Goal: Information Seeking & Learning: Find specific fact

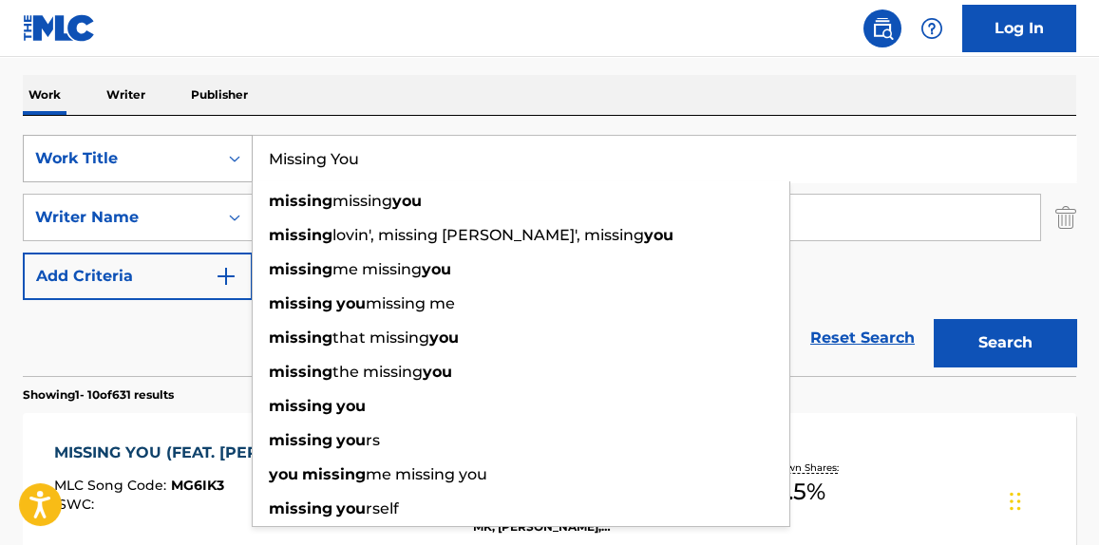
drag, startPoint x: 422, startPoint y: 161, endPoint x: 179, endPoint y: 161, distance: 243.1
click at [179, 161] on div "SearchWithCriteriab2ac057f-a13f-4b1e-a61c-1a864911c8f6 Work Title Missing You m…" at bounding box center [549, 158] width 1053 height 47
paste input "Run It Right Quick"
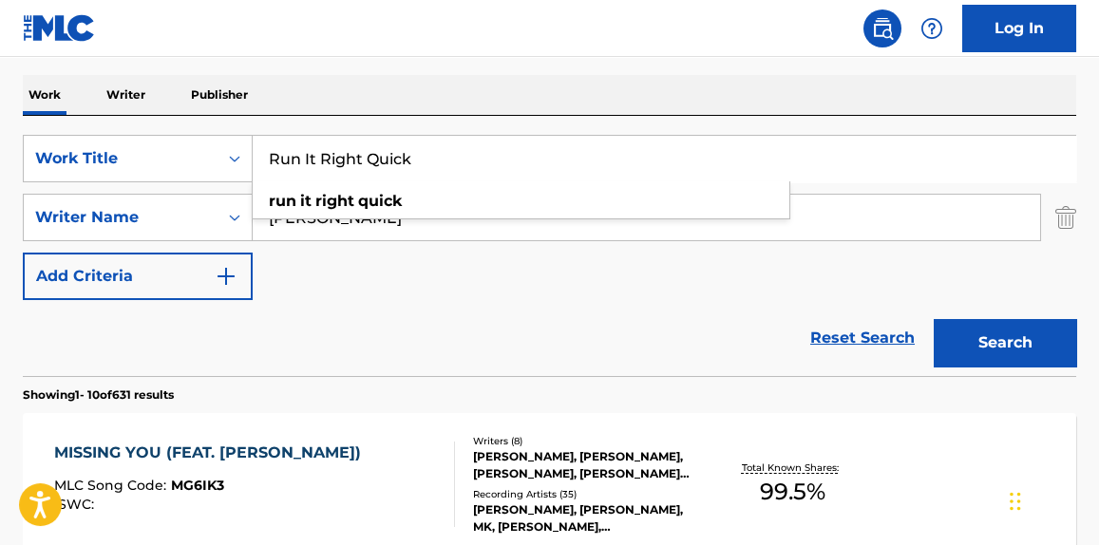
type input "Run It Right Quick"
drag, startPoint x: 362, startPoint y: 44, endPoint x: 360, endPoint y: 30, distance: 13.4
click at [362, 41] on nav "Log In" at bounding box center [549, 28] width 1099 height 57
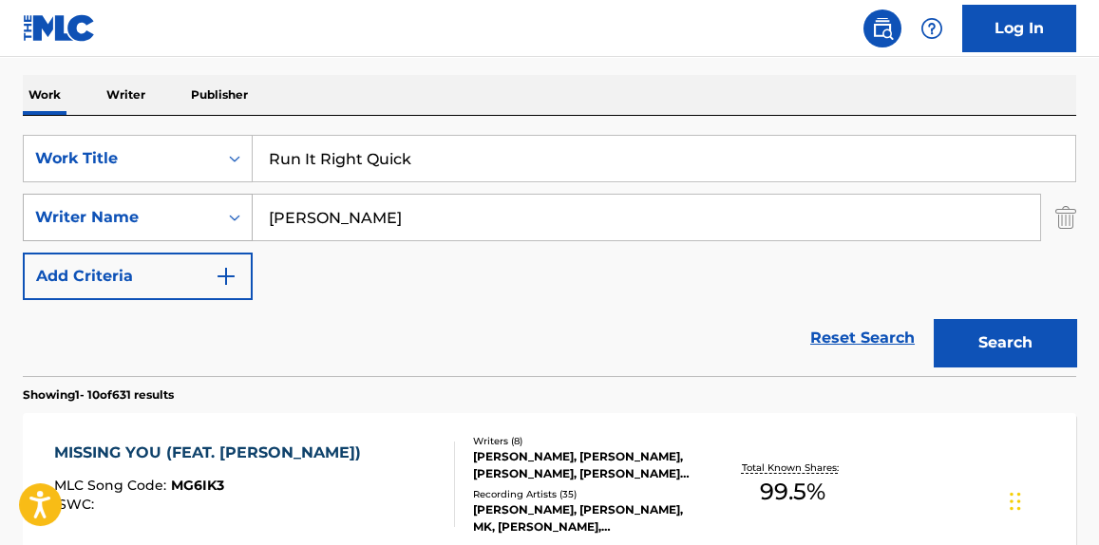
drag, startPoint x: 377, startPoint y: 223, endPoint x: 134, endPoint y: 222, distance: 243.1
click at [139, 222] on div "SearchWithCriteria840ef5e9-cd74-4079-99dd-6c39a2a4977f Writer Name [PERSON_NAME]" at bounding box center [549, 217] width 1053 height 47
paste input "[PERSON_NAME]"
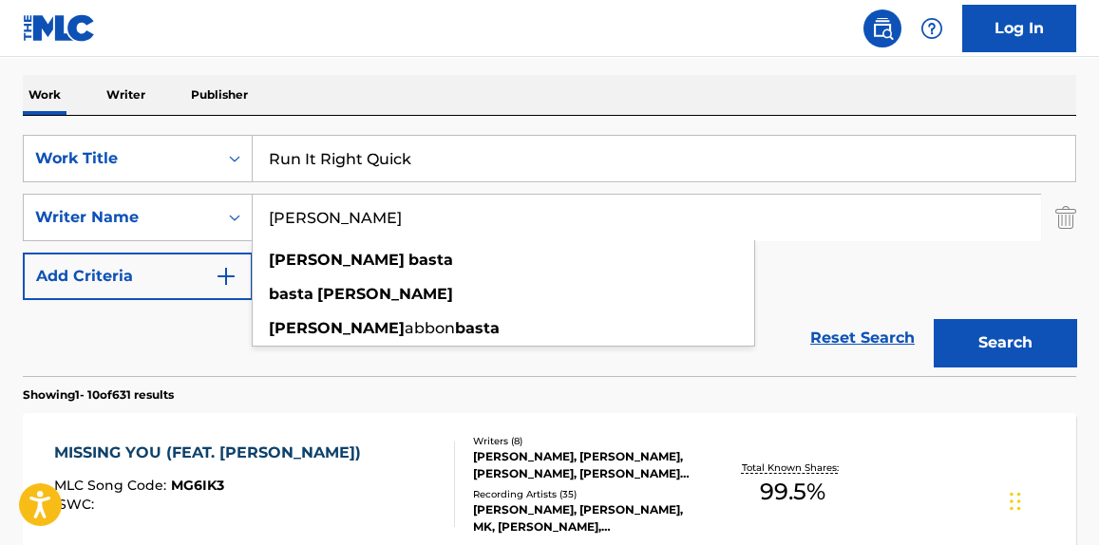
type input "[PERSON_NAME]"
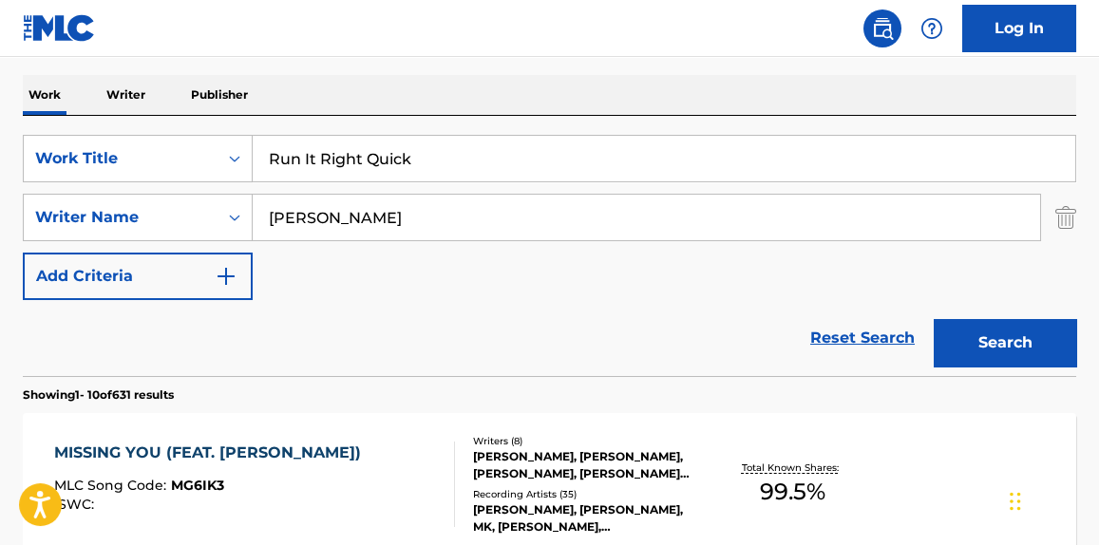
click at [996, 348] on button "Search" at bounding box center [1005, 342] width 142 height 47
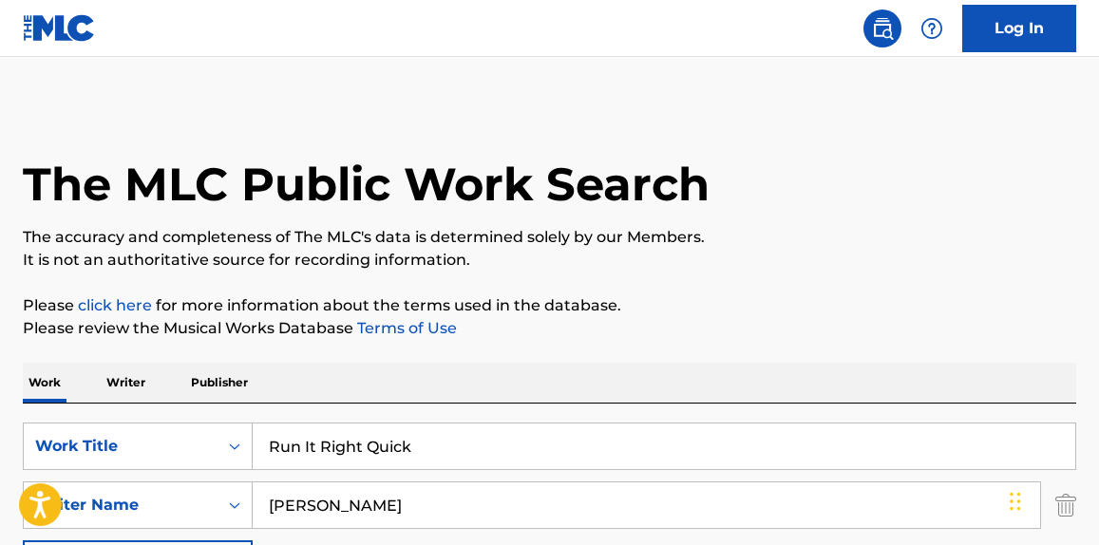
click at [128, 387] on p "Writer" at bounding box center [126, 383] width 50 height 40
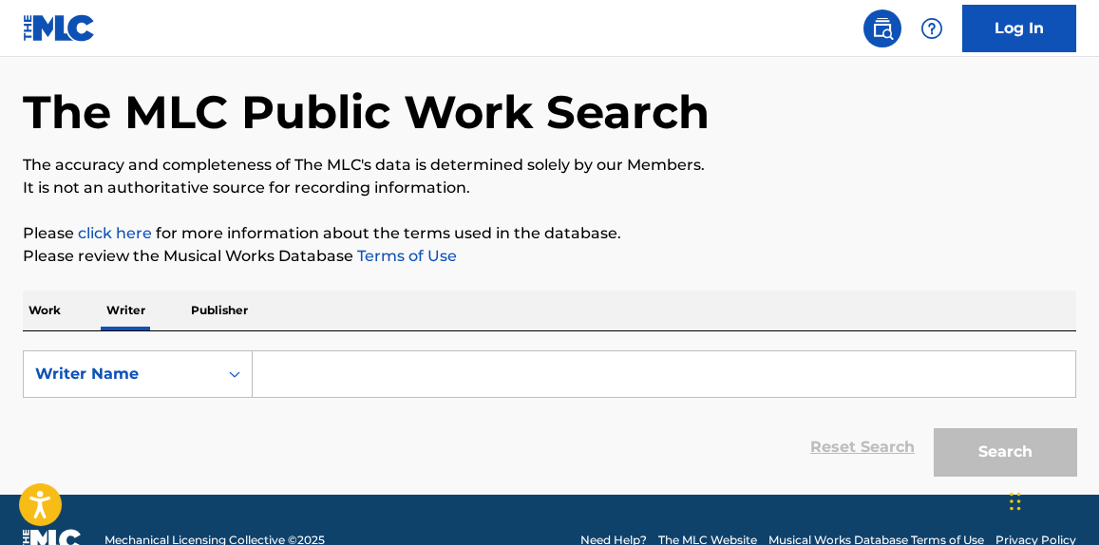
scroll to position [112, 0]
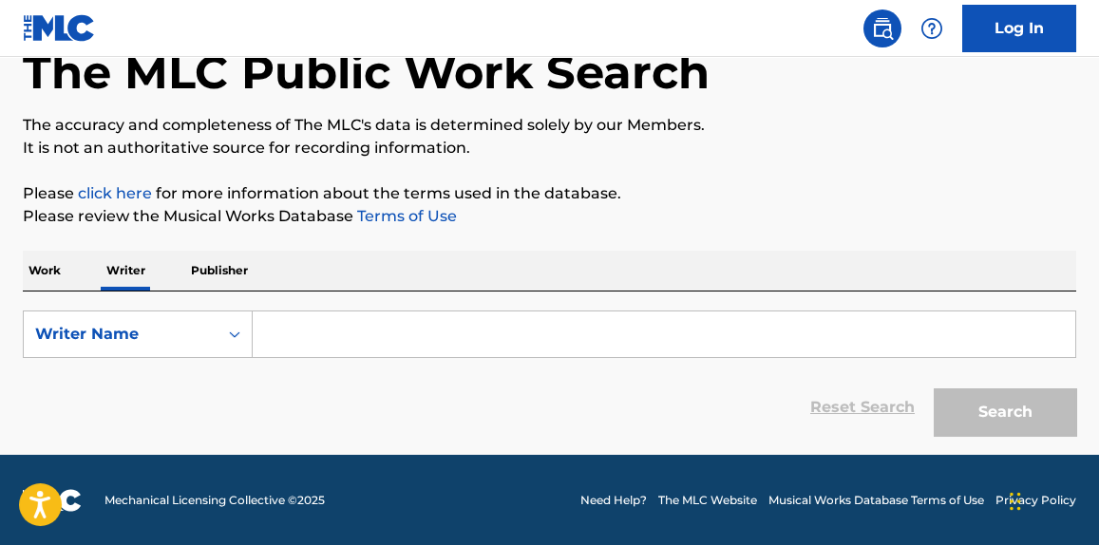
click at [411, 349] on input "Search Form" at bounding box center [664, 335] width 822 height 46
paste input "[PERSON_NAME]"
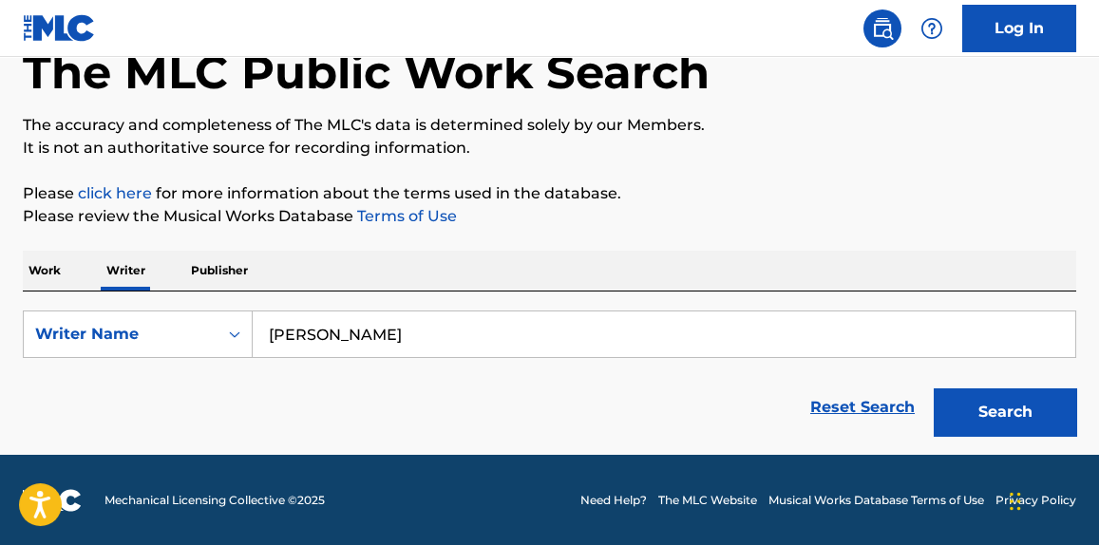
type input "[PERSON_NAME]"
drag, startPoint x: 702, startPoint y: 148, endPoint x: 718, endPoint y: 151, distance: 16.4
click at [709, 148] on p "It is not an authoritative source for recording information." at bounding box center [549, 148] width 1053 height 23
click at [1026, 426] on button "Search" at bounding box center [1005, 411] width 142 height 47
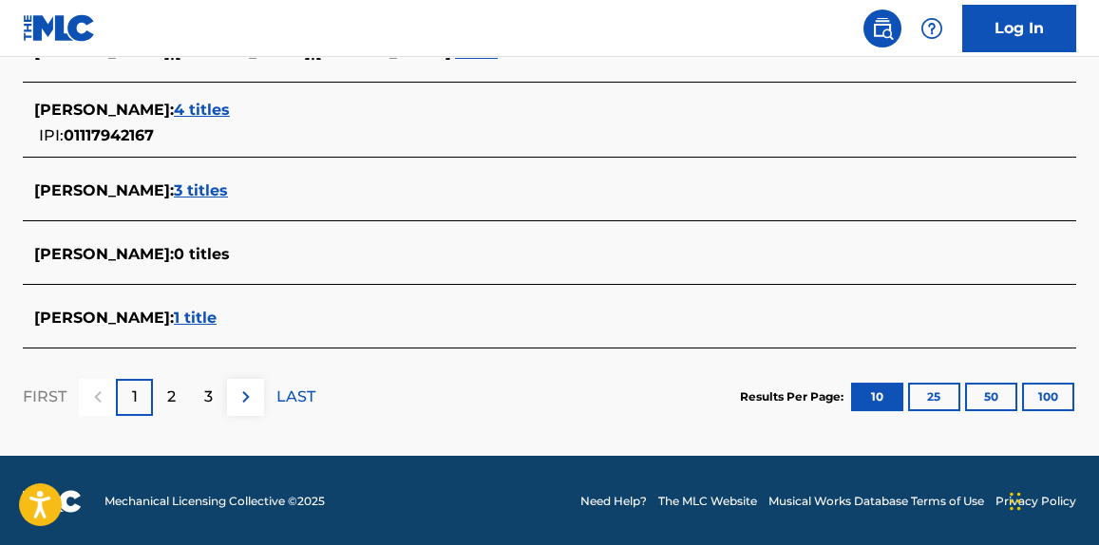
scroll to position [744, 0]
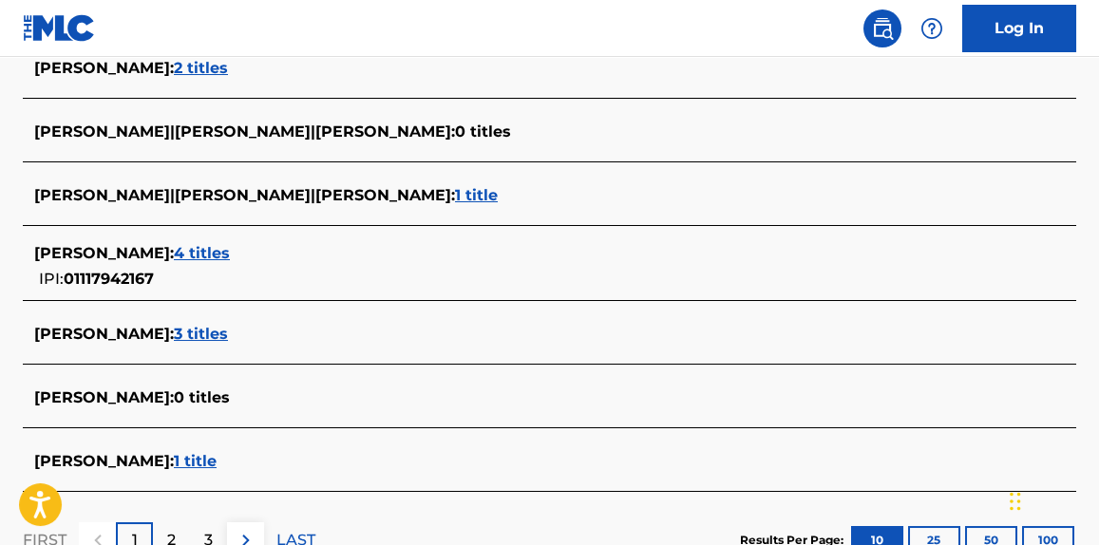
click at [230, 255] on span "4 titles" at bounding box center [202, 253] width 56 height 18
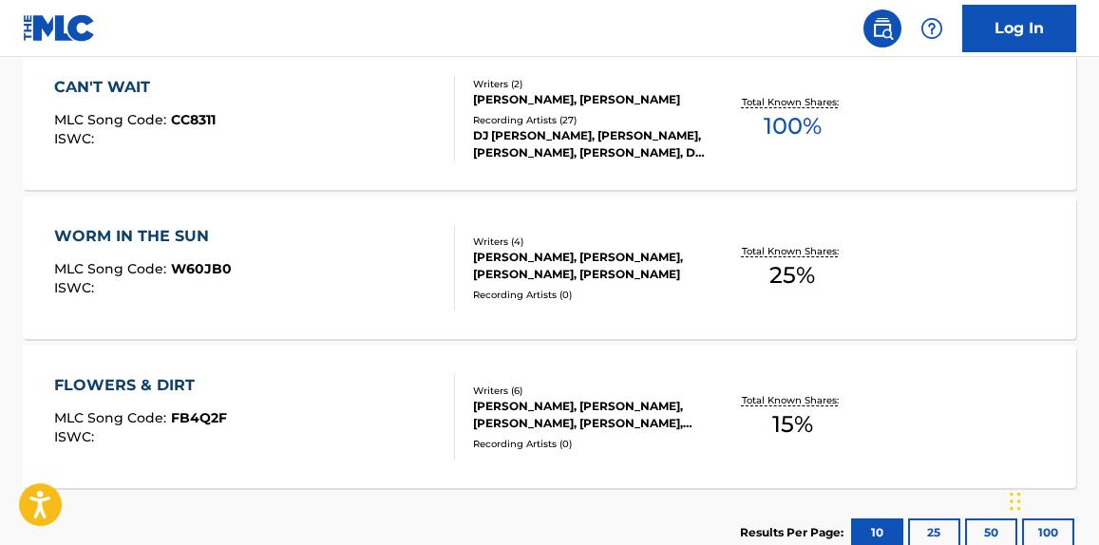
click at [403, 91] on div "CAN'T WAIT MLC Song Code : CC8311 ISWC :" at bounding box center [254, 118] width 400 height 85
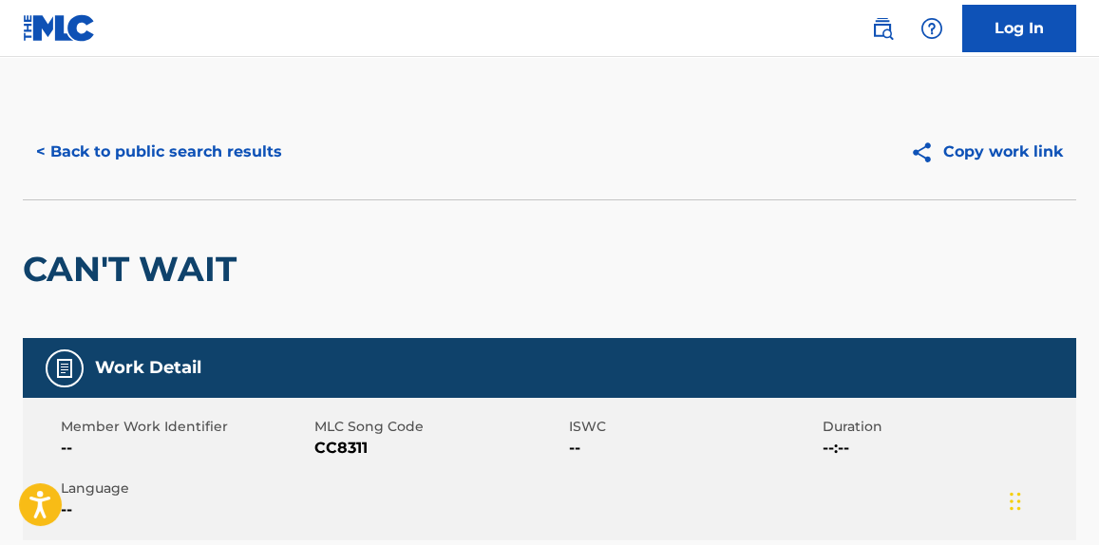
click at [167, 129] on button "< Back to public search results" at bounding box center [159, 151] width 273 height 47
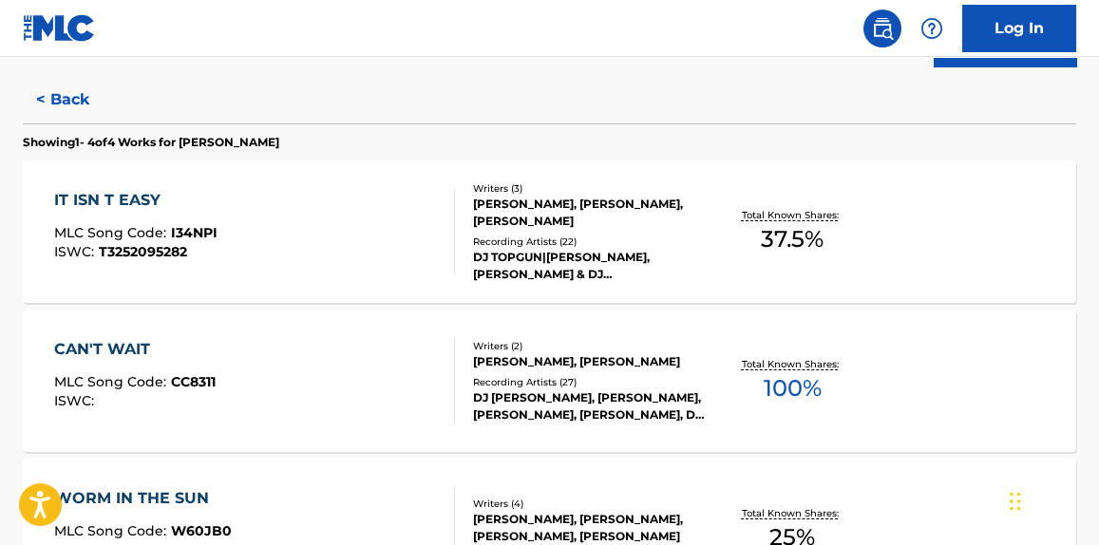
scroll to position [458, 0]
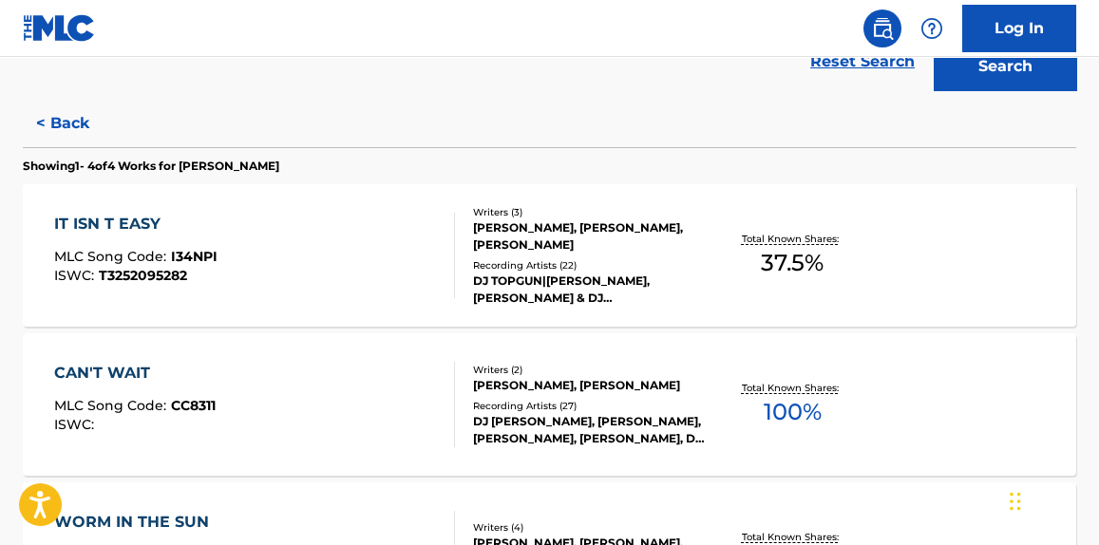
click at [156, 220] on div "IT ISN T EASY" at bounding box center [135, 224] width 163 height 23
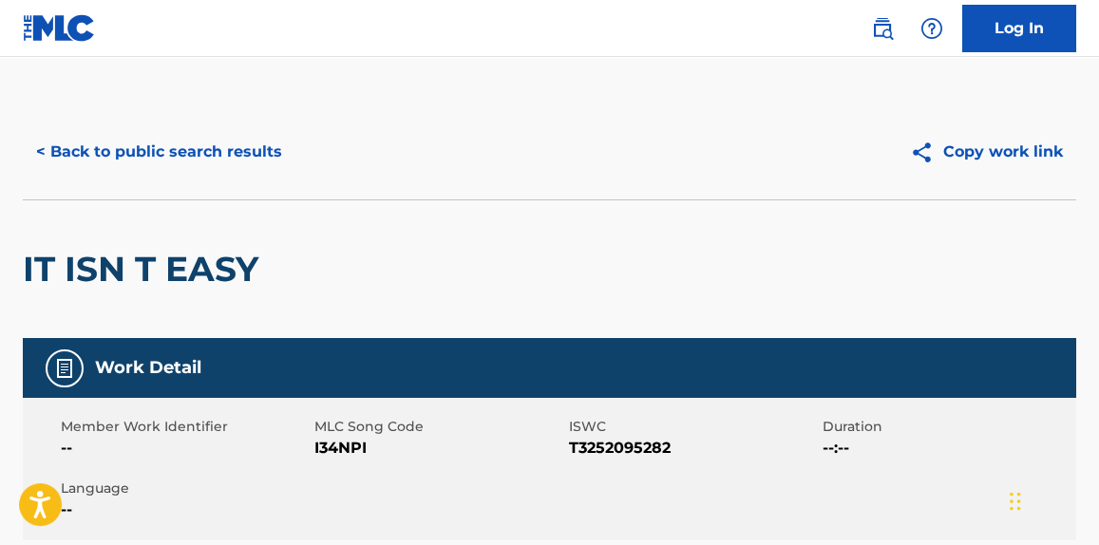
click at [142, 146] on button "< Back to public search results" at bounding box center [159, 151] width 273 height 47
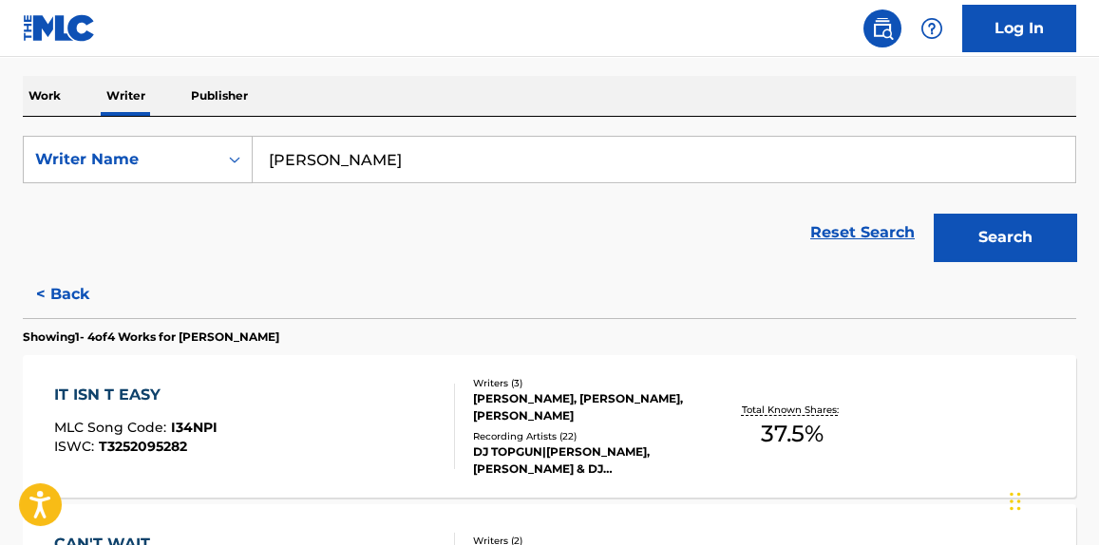
scroll to position [876, 0]
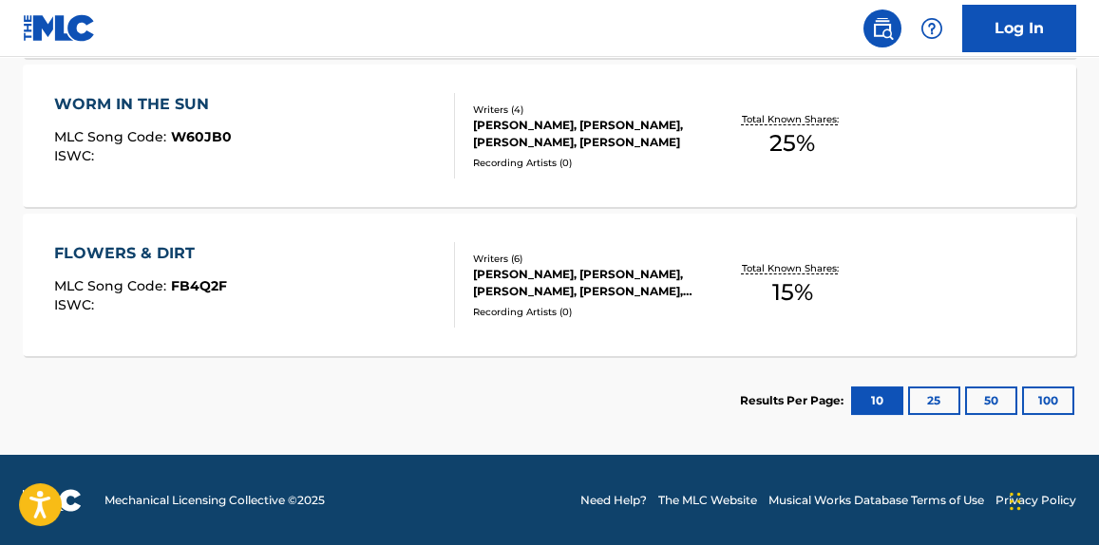
click at [365, 157] on div "WORM IN THE SUN MLC Song Code : W60JB0 ISWC :" at bounding box center [254, 135] width 400 height 85
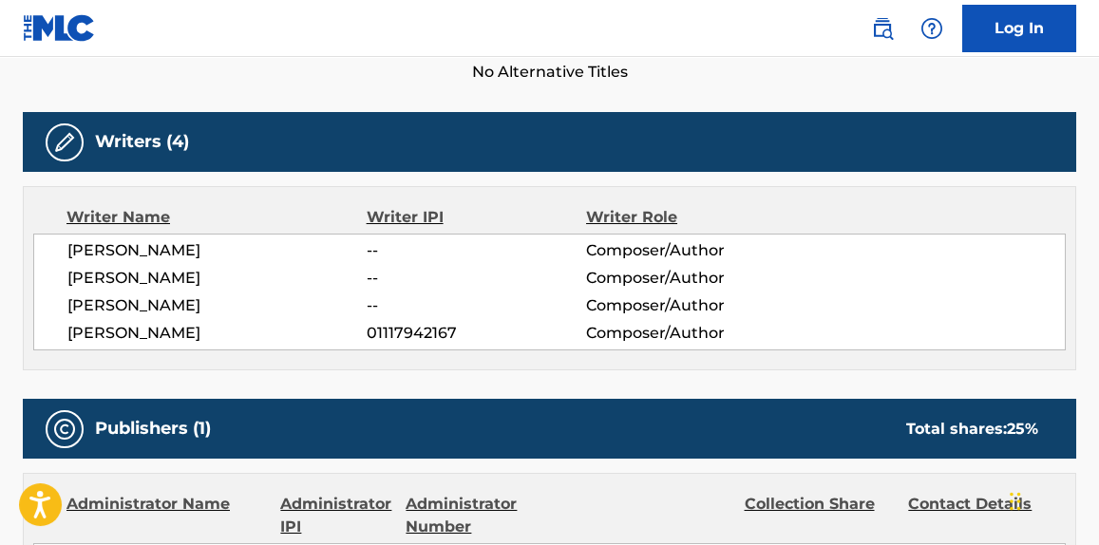
scroll to position [863, 0]
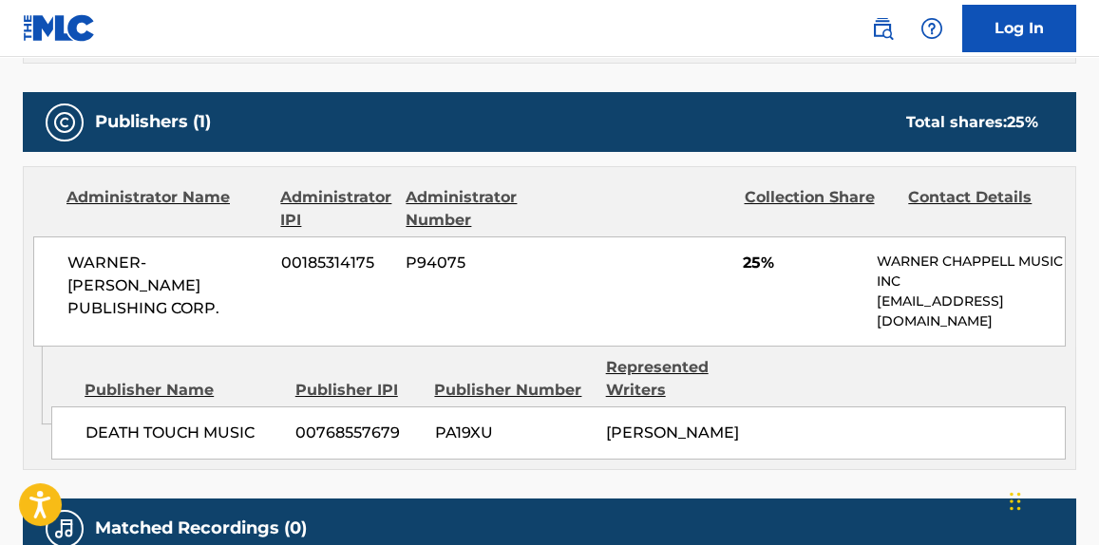
click at [629, 347] on div "Publisher Name Publisher IPI Publisher Number Represented Writers DEATH TOUCH M…" at bounding box center [563, 403] width 1024 height 113
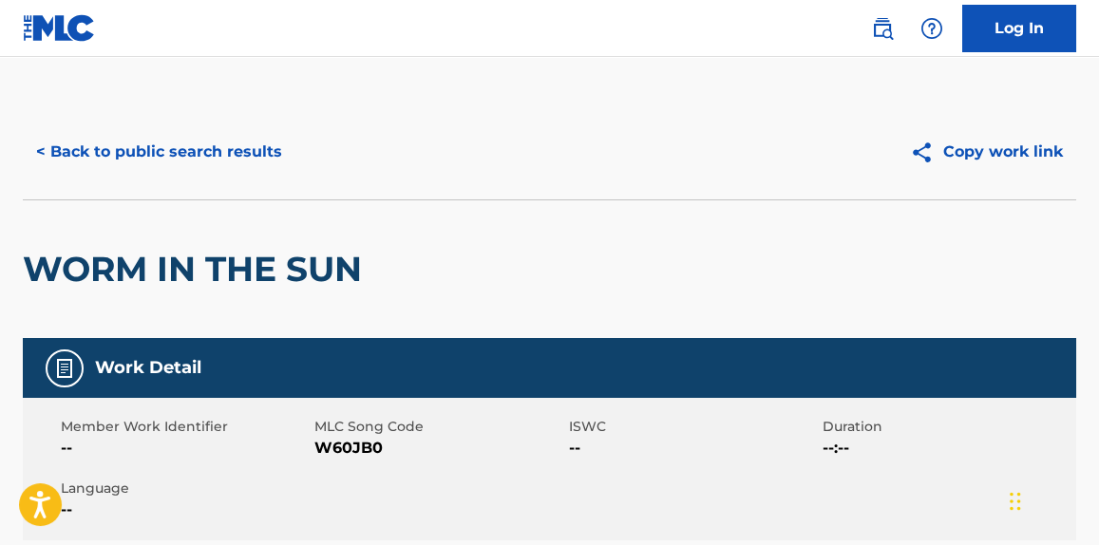
scroll to position [0, 0]
click at [203, 165] on button "< Back to public search results" at bounding box center [159, 151] width 273 height 47
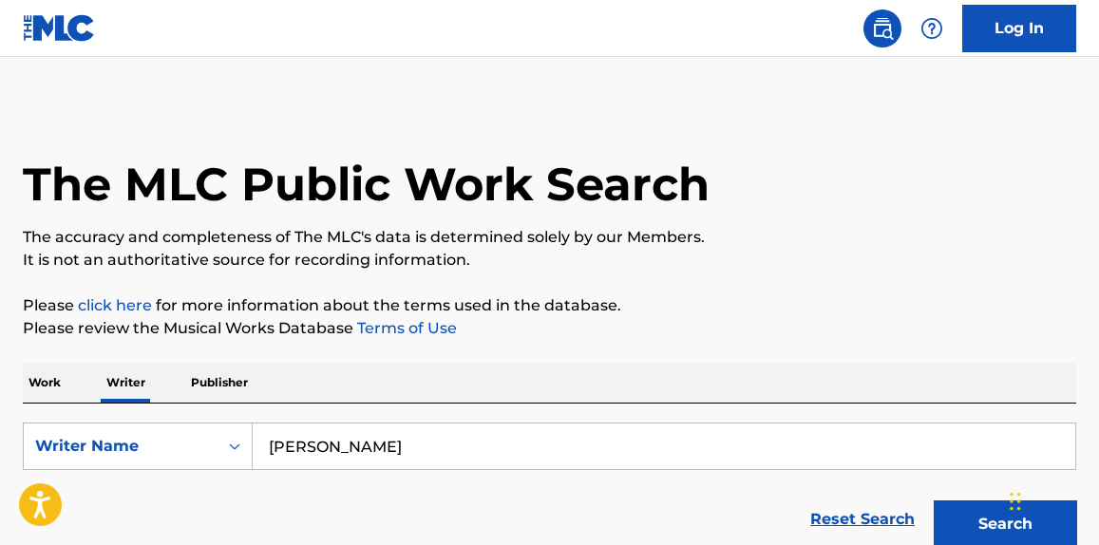
scroll to position [170, 0]
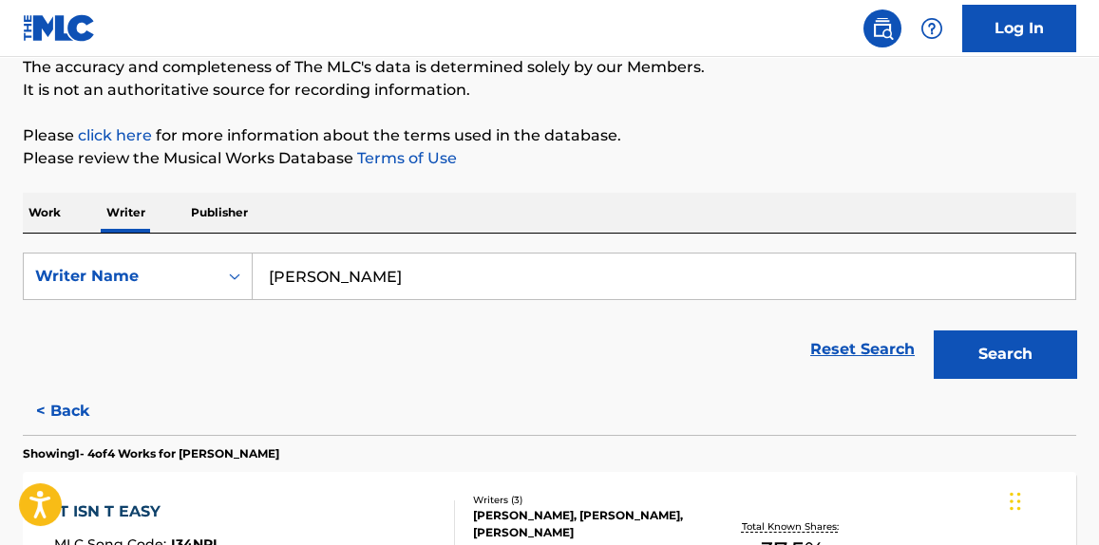
click at [44, 223] on p "Work" at bounding box center [45, 213] width 44 height 40
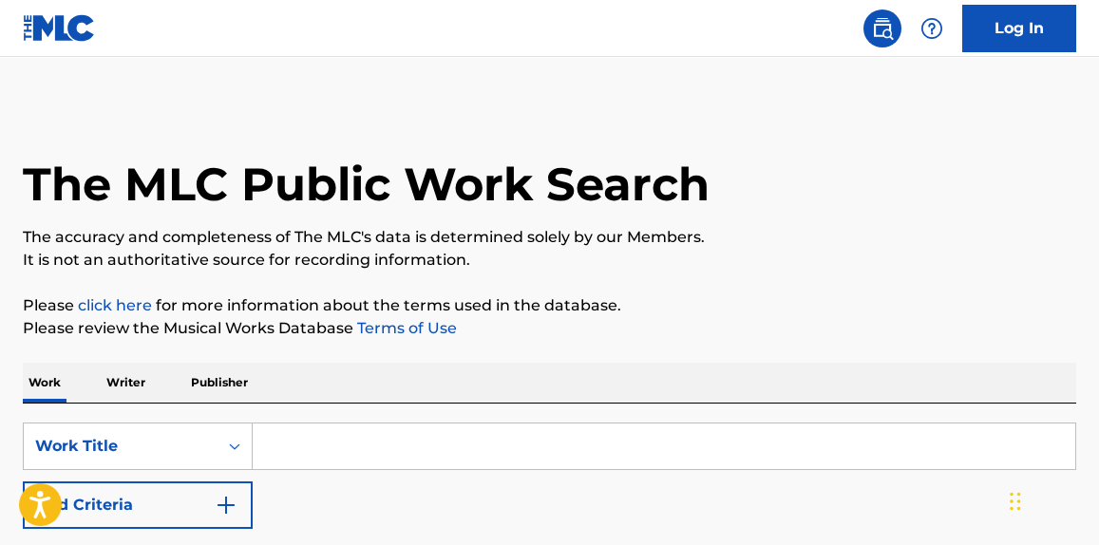
drag, startPoint x: 461, startPoint y: 449, endPoint x: 479, endPoint y: 387, distance: 64.3
click at [460, 448] on input "Search Form" at bounding box center [664, 447] width 822 height 46
paste input "Want You Tonight"
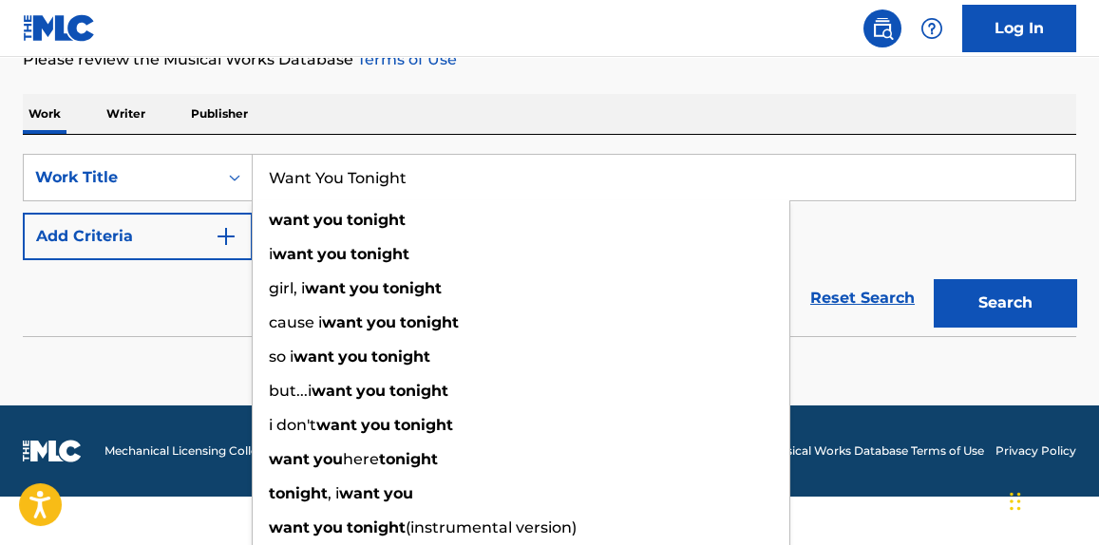
type input "Want You Tonight"
click at [84, 223] on div "SearchWithCriteriab2ac057f-a13f-4b1e-a61c-1a864911c8f6 Work Title Want You Toni…" at bounding box center [549, 207] width 1053 height 106
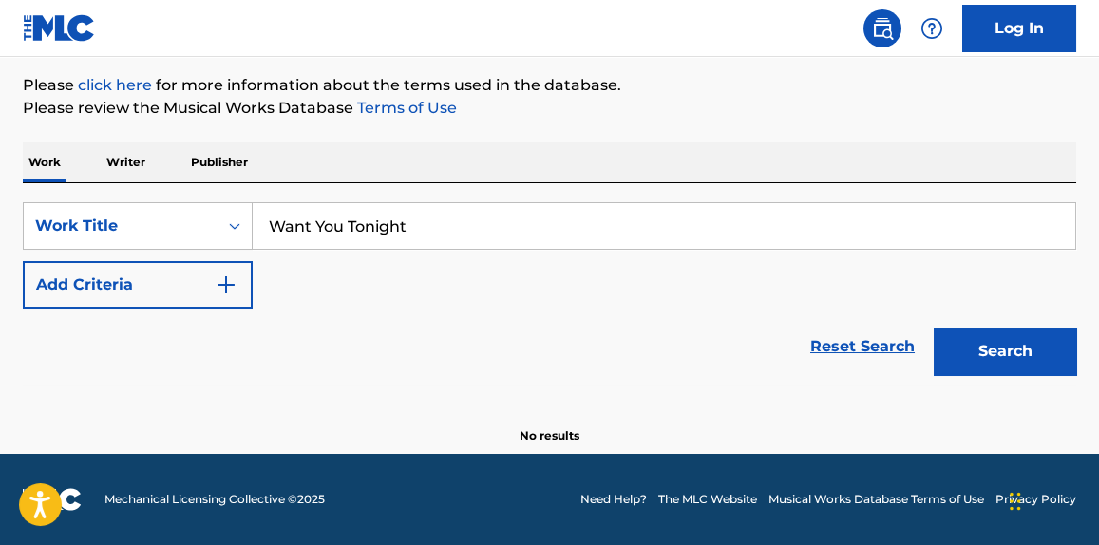
scroll to position [219, 0]
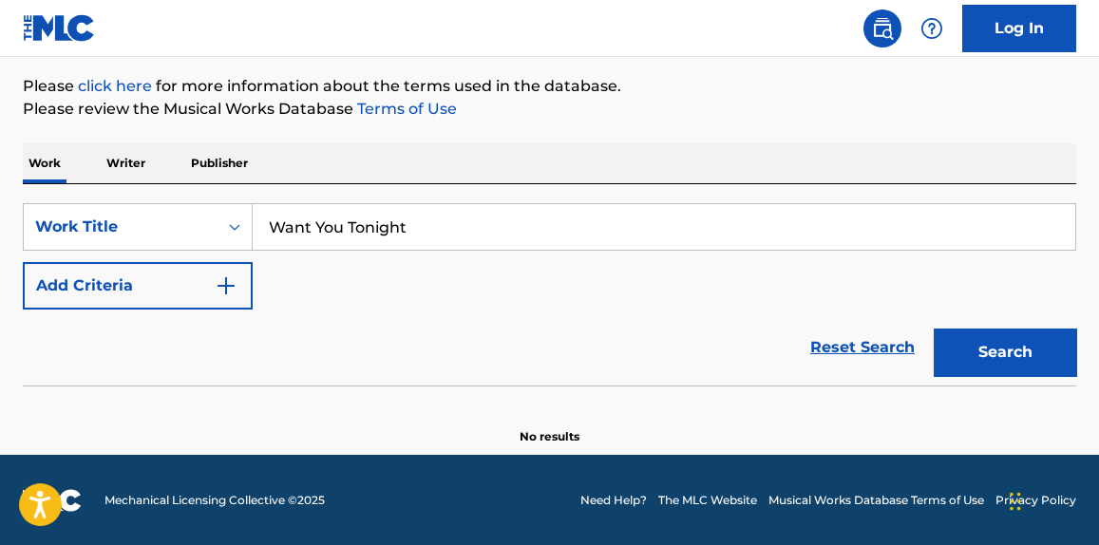
click at [452, 254] on div "SearchWithCriteriab2ac057f-a13f-4b1e-a61c-1a864911c8f6 Work Title Want You Toni…" at bounding box center [549, 256] width 1053 height 106
drag, startPoint x: 129, startPoint y: 290, endPoint x: 141, endPoint y: 292, distance: 11.6
click at [139, 291] on button "Add Criteria" at bounding box center [138, 285] width 230 height 47
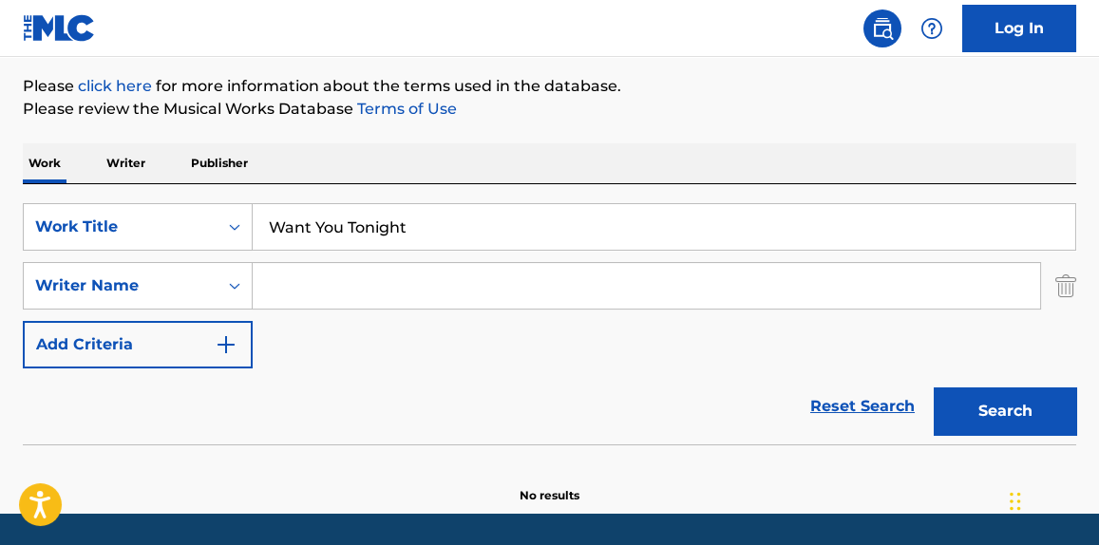
click at [404, 290] on input "Search Form" at bounding box center [646, 286] width 787 height 46
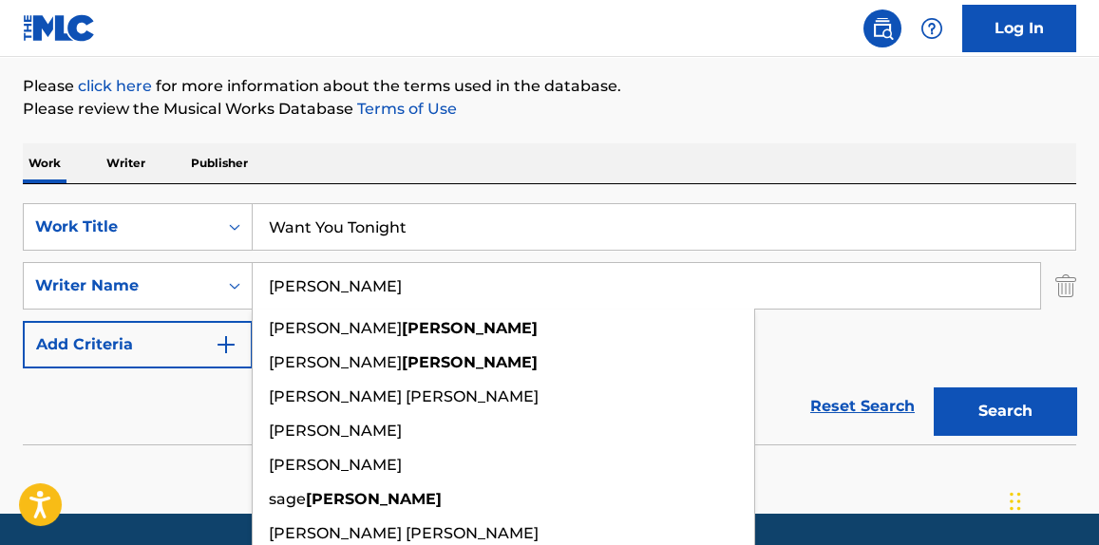
type input "[PERSON_NAME]"
click at [934, 387] on button "Search" at bounding box center [1005, 410] width 142 height 47
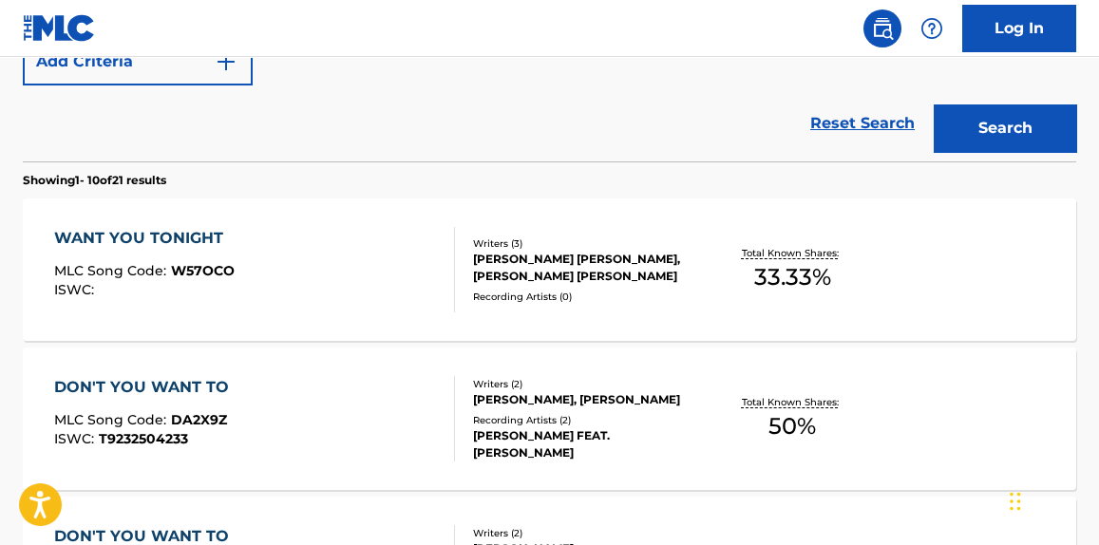
scroll to position [507, 0]
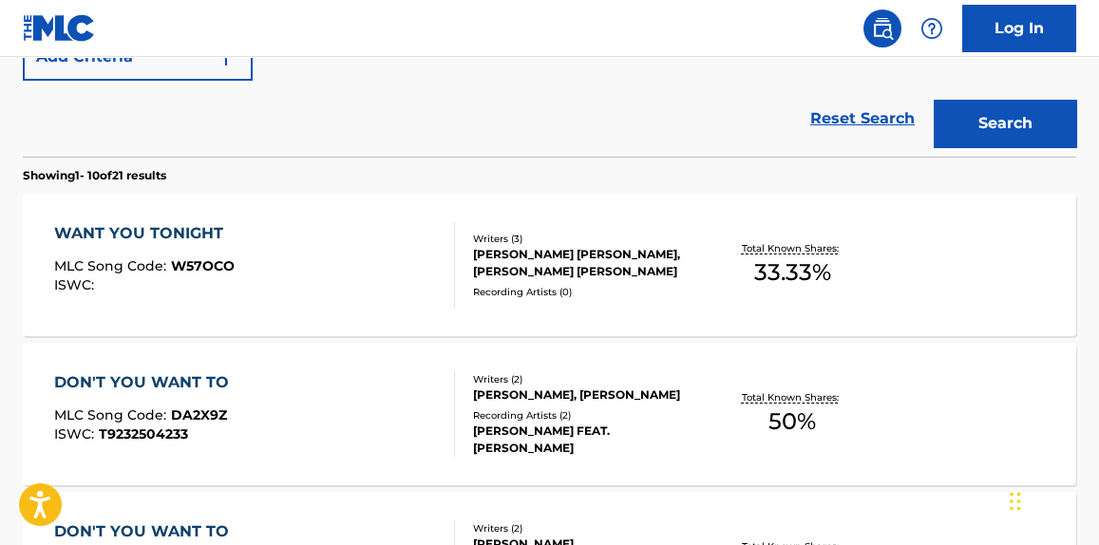
click at [314, 257] on div "WANT YOU TONIGHT MLC Song Code : W57OCO ISWC :" at bounding box center [254, 264] width 400 height 85
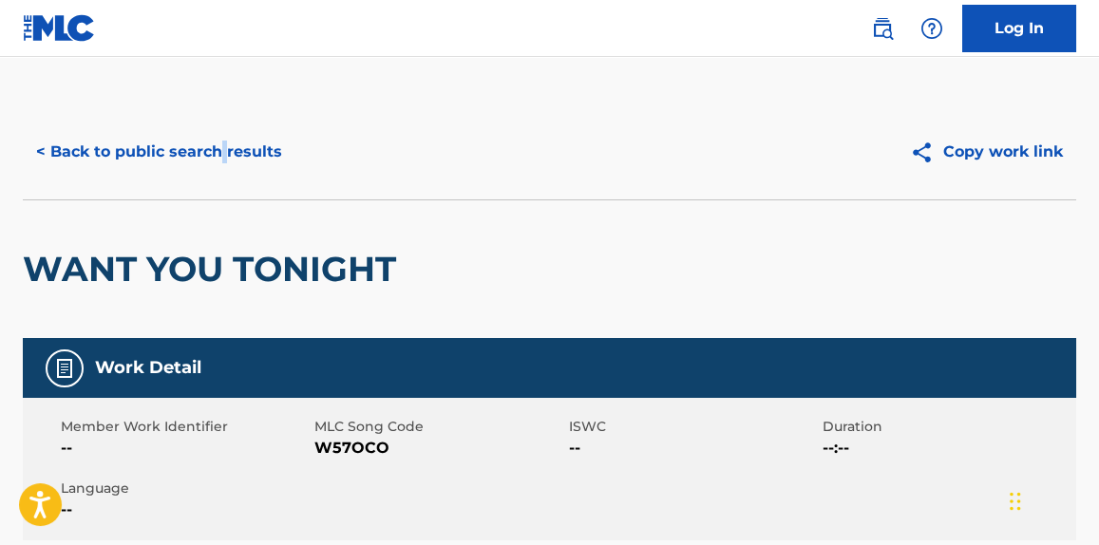
click at [221, 130] on div "< Back to public search results Copy work link" at bounding box center [549, 151] width 1053 height 95
click at [203, 155] on button "< Back to public search results" at bounding box center [159, 151] width 273 height 47
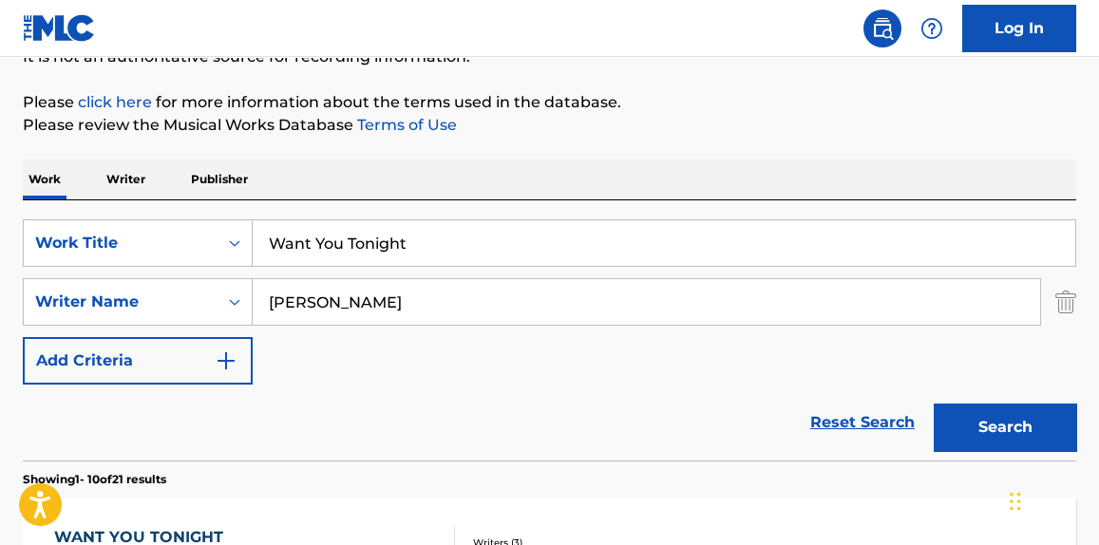
scroll to position [40, 0]
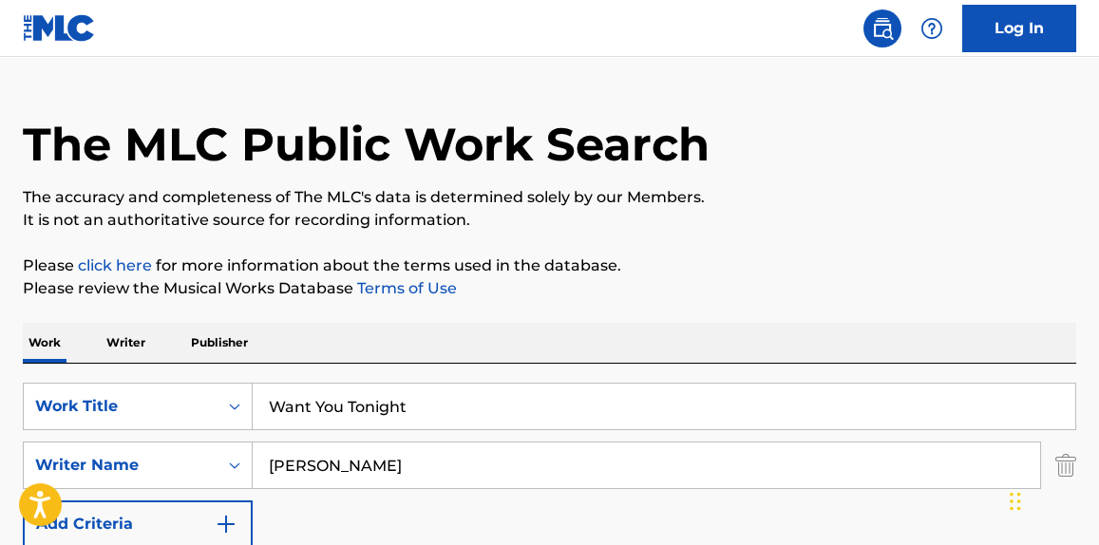
click at [132, 346] on p "Writer" at bounding box center [126, 343] width 50 height 40
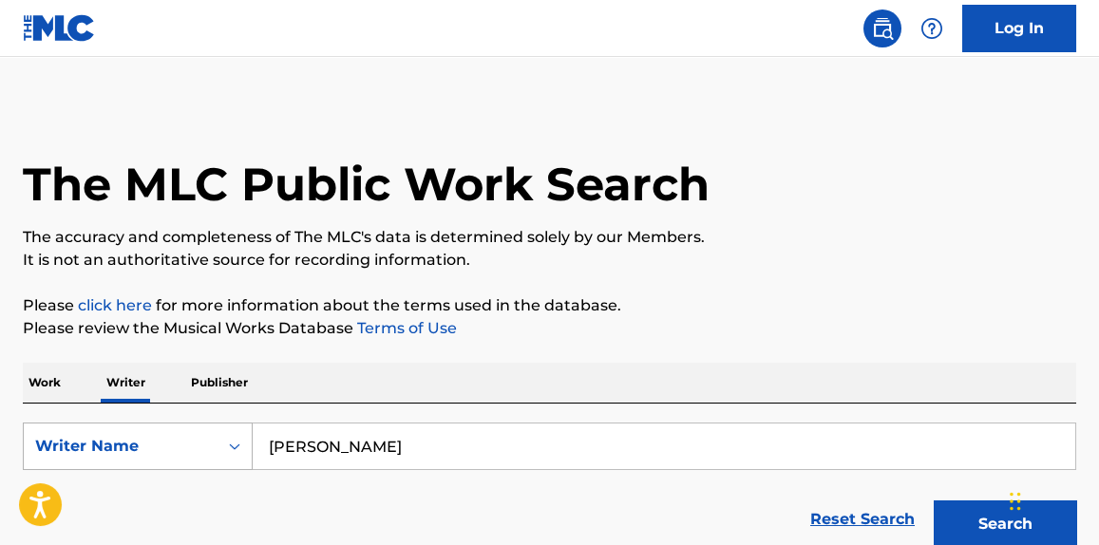
drag, startPoint x: 379, startPoint y: 453, endPoint x: 186, endPoint y: 459, distance: 192.9
click at [186, 459] on div "SearchWithCriteria7d13ee8a-f133-4943-a9c7-70b0ddc79d3d Writer Name [PERSON_NAME]" at bounding box center [549, 446] width 1053 height 47
paste input "Furslide"
click at [736, 316] on p "Please click here for more information about the terms used in the database." at bounding box center [549, 305] width 1053 height 23
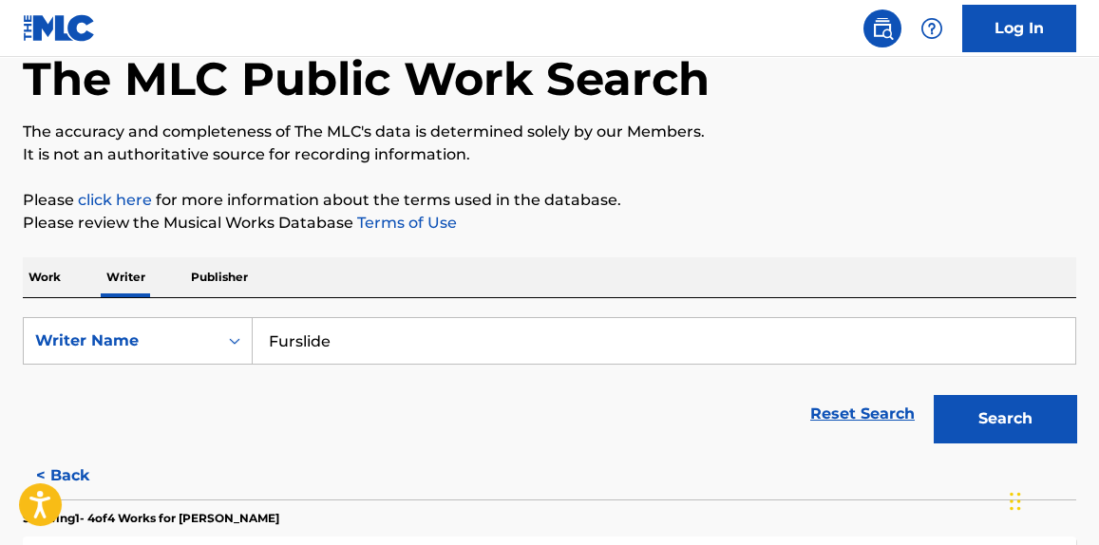
scroll to position [143, 0]
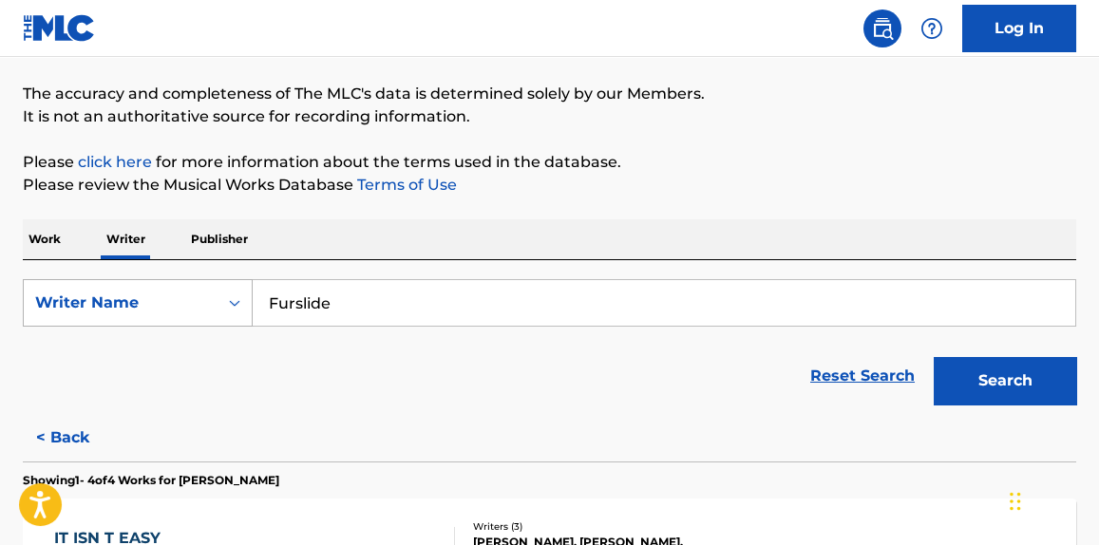
drag, startPoint x: 478, startPoint y: 285, endPoint x: 145, endPoint y: 297, distance: 332.6
click at [148, 297] on div "SearchWithCriteria7d13ee8a-f133-4943-a9c7-70b0ddc79d3d Writer Name Furslide" at bounding box center [549, 302] width 1053 height 47
paste input "[PERSON_NAME]"
type input "[PERSON_NAME]"
click at [1011, 375] on button "Search" at bounding box center [1005, 380] width 142 height 47
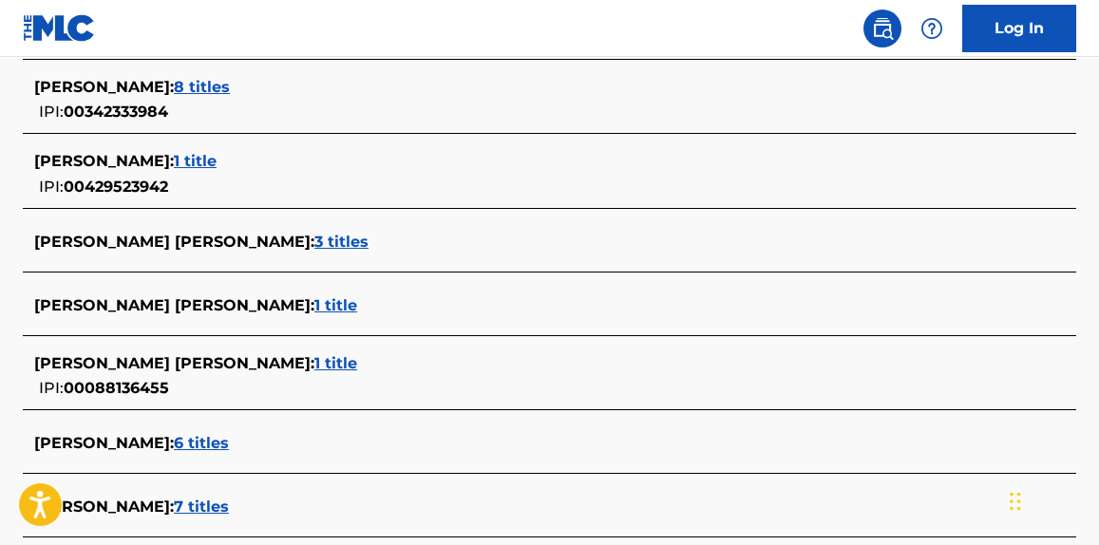
scroll to position [576, 0]
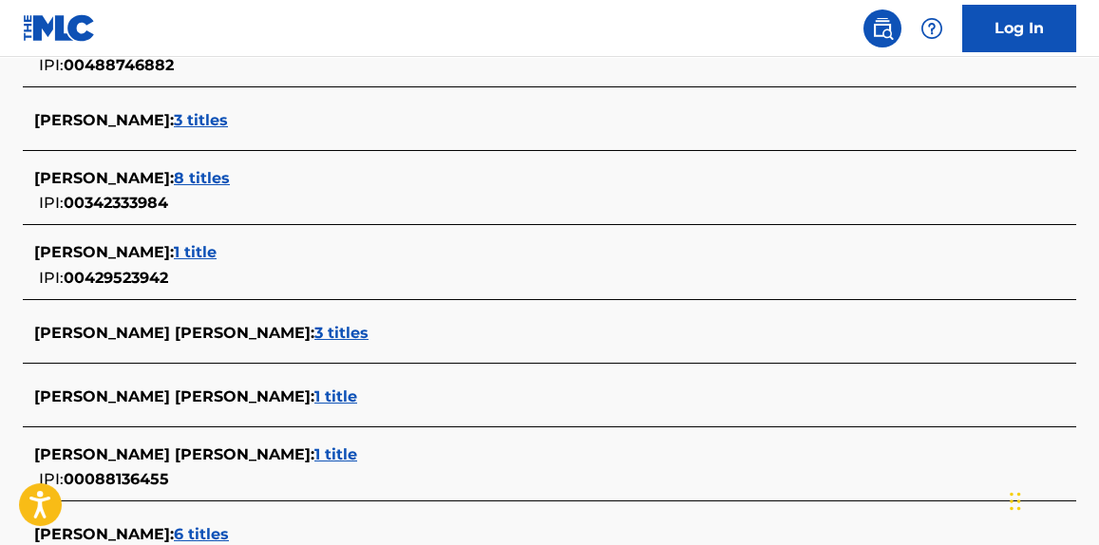
click at [180, 180] on span "8 titles" at bounding box center [202, 178] width 56 height 18
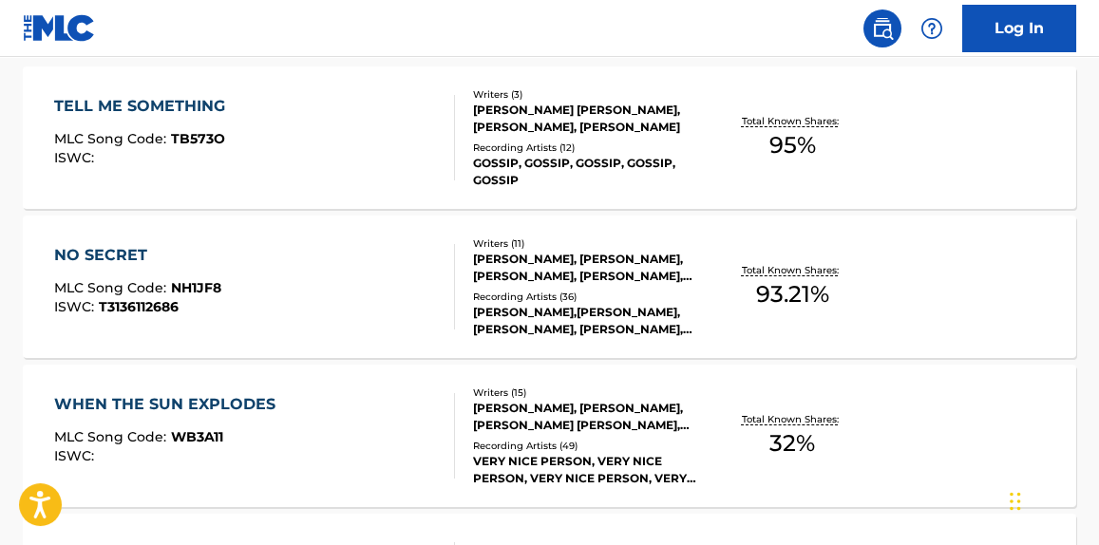
click at [400, 167] on div "TELL ME SOMETHING MLC Song Code : TB573O ISWC :" at bounding box center [254, 137] width 400 height 85
